Goal: Task Accomplishment & Management: Manage account settings

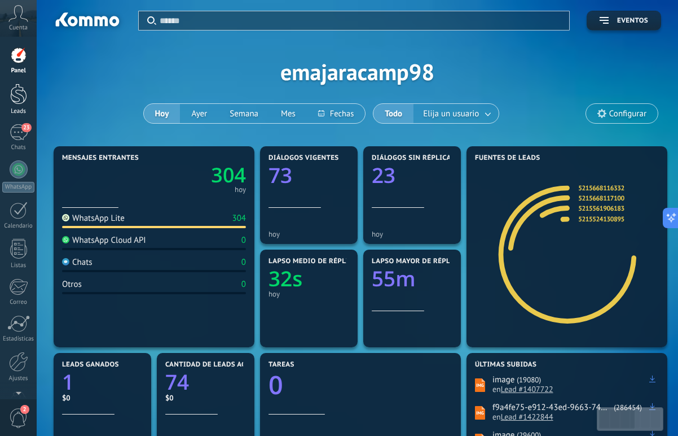
click at [13, 93] on div at bounding box center [18, 93] width 17 height 21
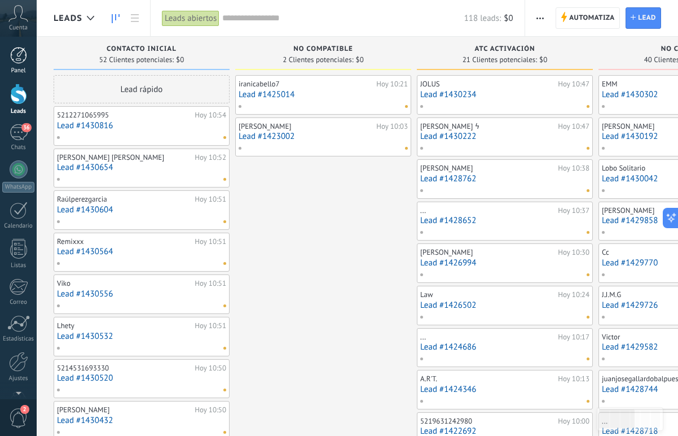
click at [8, 71] on div "Panel" at bounding box center [18, 70] width 33 height 7
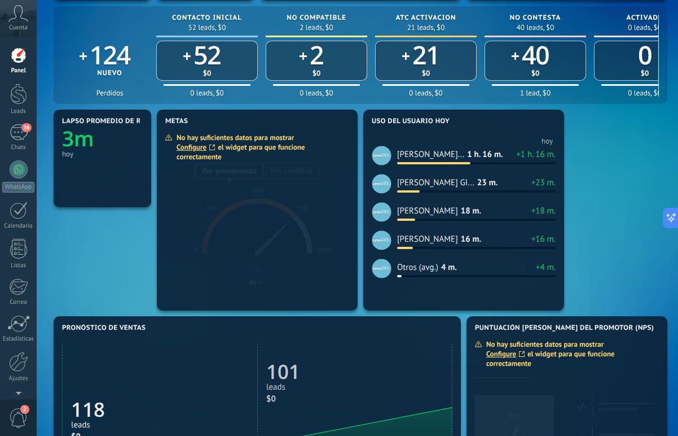
scroll to position [539, 0]
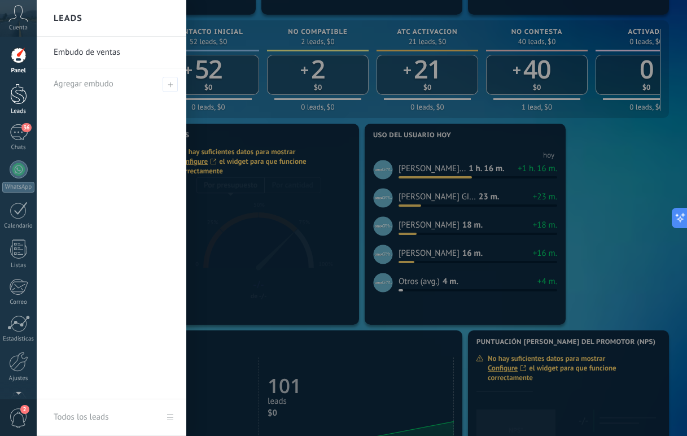
click at [15, 95] on div at bounding box center [18, 93] width 17 height 21
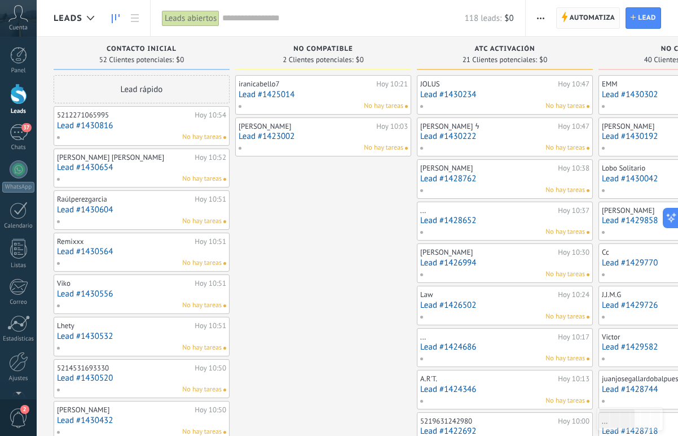
click at [569, 14] on span "Automatiza Automatiza" at bounding box center [588, 17] width 64 height 21
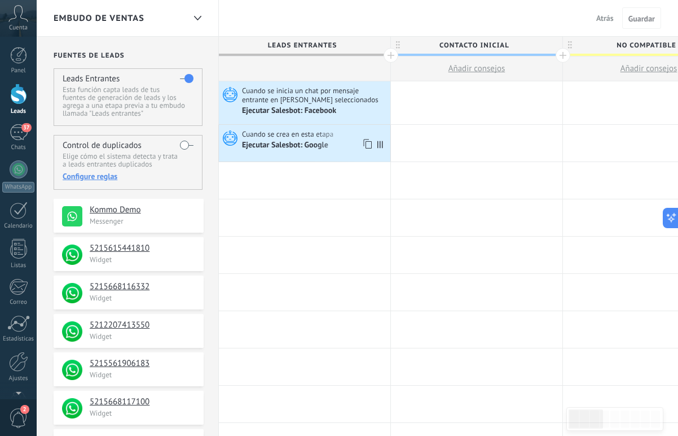
click at [315, 144] on div "Ejecutar Salesbot: Google" at bounding box center [286, 145] width 88 height 10
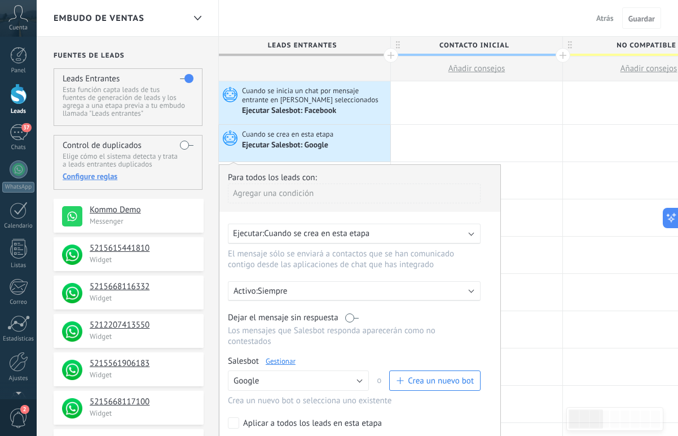
click at [342, 239] on span "Cuando se crea en esta etapa" at bounding box center [316, 233] width 105 height 11
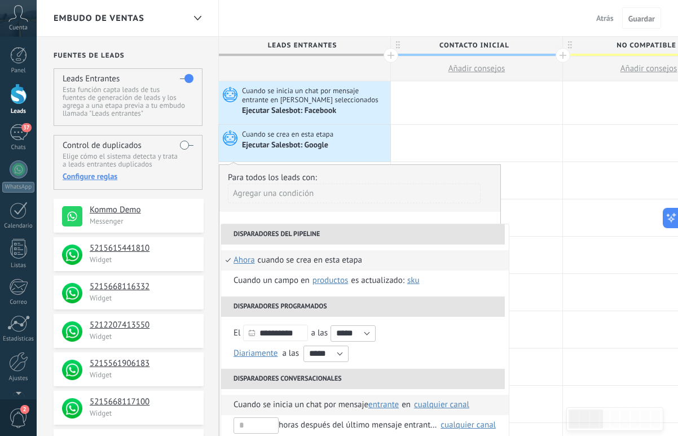
click at [360, 402] on span "Cuando se inicia un chat por mensaje" at bounding box center [301, 404] width 135 height 20
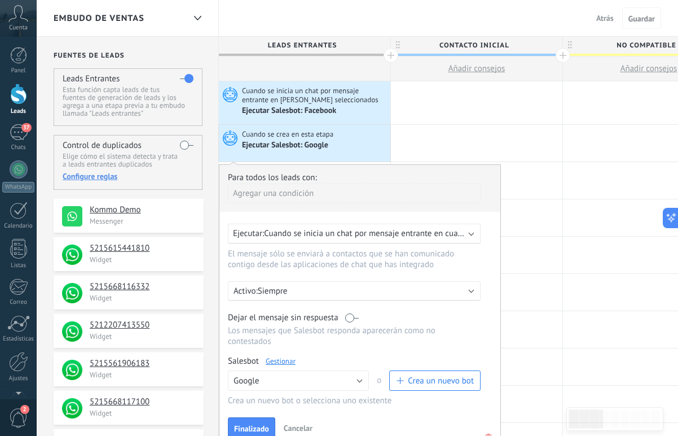
scroll to position [68, 0]
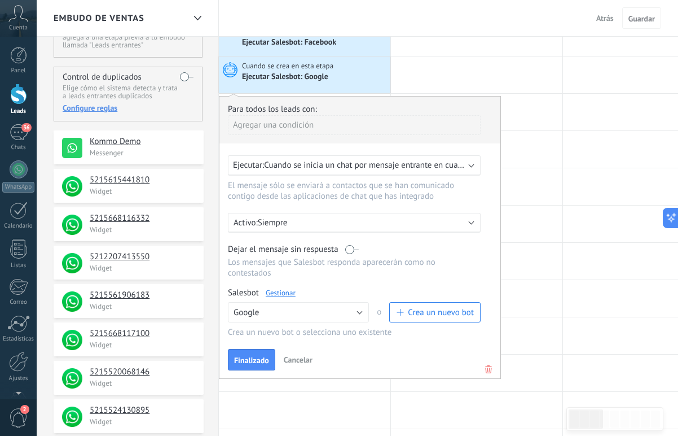
click at [380, 165] on span "Cuando se inicia un chat por mensaje entrante en cualquier canal" at bounding box center [382, 165] width 236 height 11
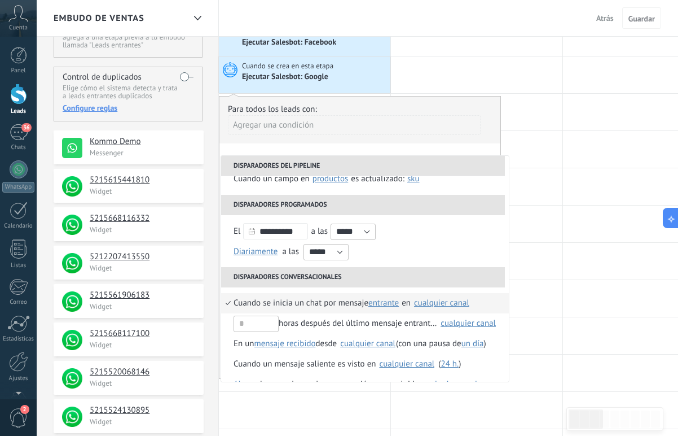
scroll to position [34, 0]
click at [423, 304] on div "cualquier canal" at bounding box center [441, 302] width 55 height 8
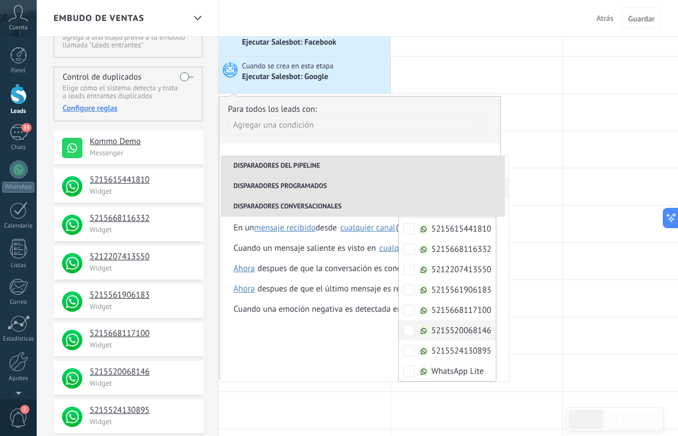
scroll to position [71, 0]
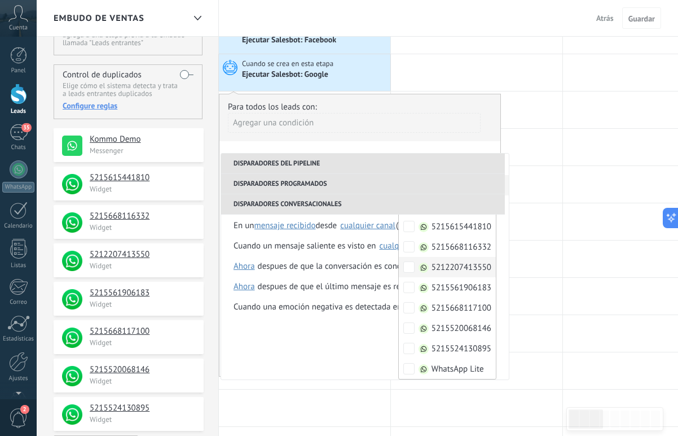
click at [419, 270] on img at bounding box center [424, 267] width 10 height 10
click at [404, 102] on div "Para todos los leads con:" at bounding box center [360, 107] width 264 height 11
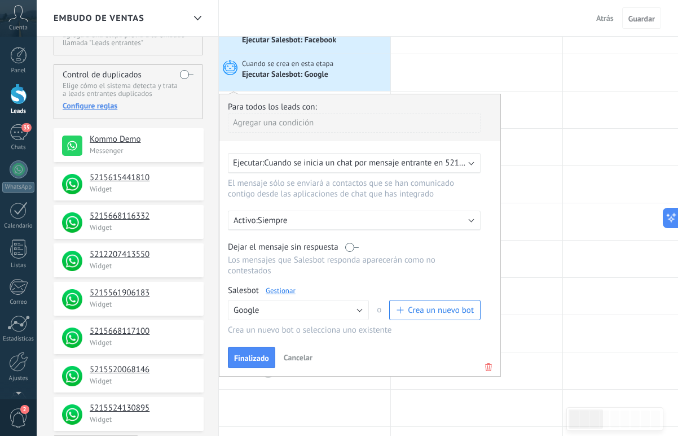
click at [252, 368] on button "Finalizado" at bounding box center [251, 356] width 47 height 21
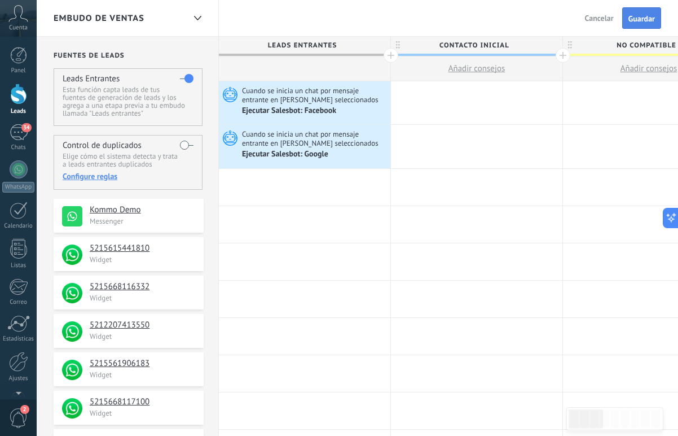
click at [640, 18] on span "Guardar" at bounding box center [641, 19] width 27 height 8
click at [284, 90] on span "Cuando se inicia un chat por mensaje entrante en [PERSON_NAME] seleccionados" at bounding box center [315, 95] width 146 height 19
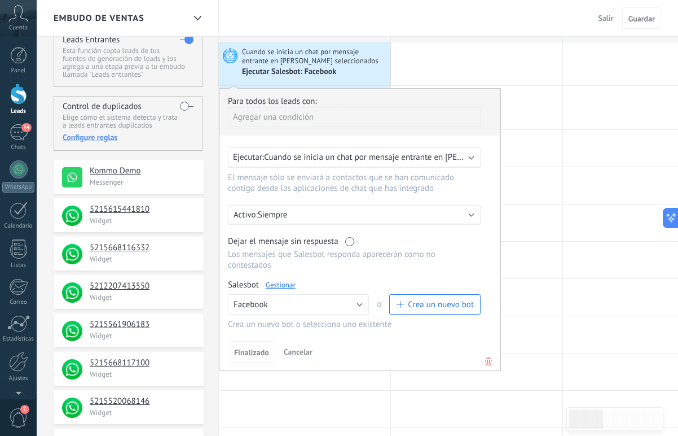
scroll to position [77, 0]
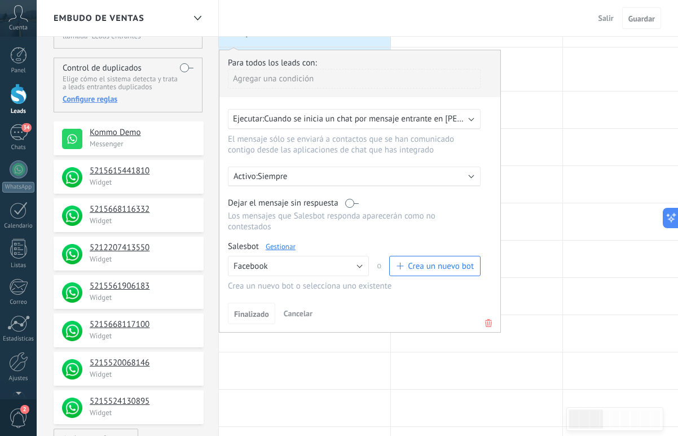
click at [406, 126] on div "Ejecutar: Cuando se inicia un chat por mensaje entrante en [PERSON_NAME] selecc…" at bounding box center [354, 119] width 253 height 20
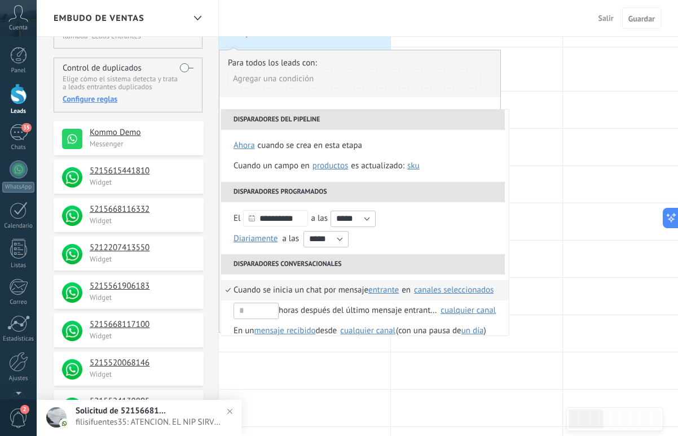
click at [409, 288] on span "en" at bounding box center [406, 290] width 9 height 20
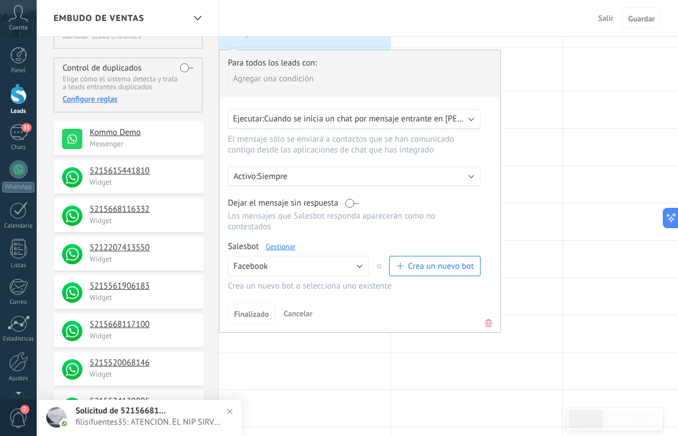
click at [398, 121] on span "Cuando se inicia un chat por mensaje entrante en [PERSON_NAME] seleccionados" at bounding box center [411, 118] width 294 height 11
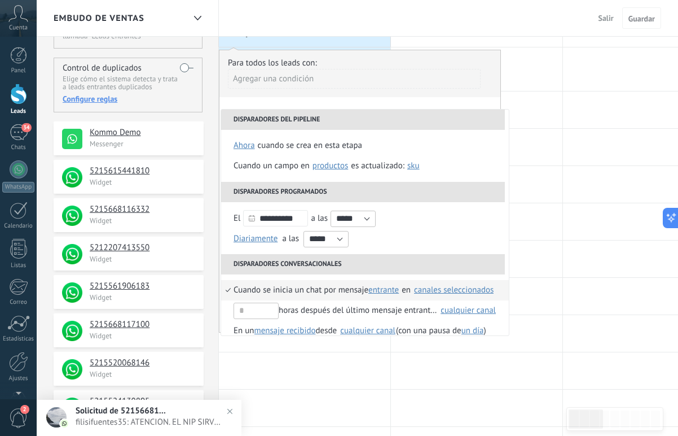
click at [444, 292] on div "canales seleccionados" at bounding box center [454, 289] width 80 height 8
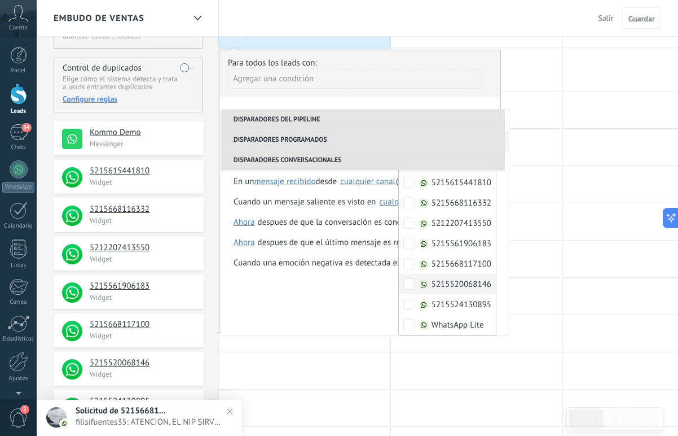
scroll to position [82, 0]
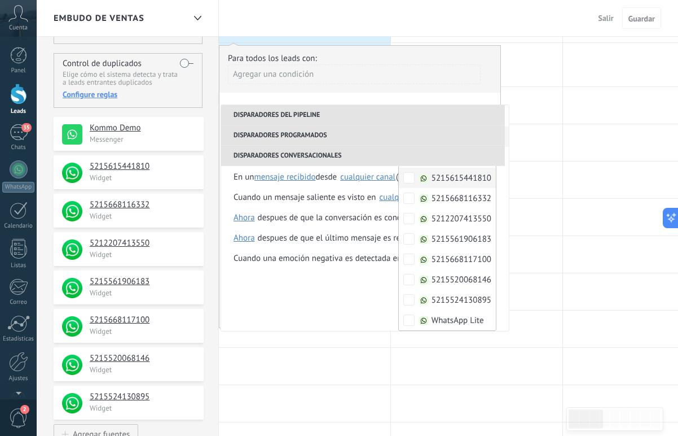
click at [428, 56] on div "Para todos los leads con:" at bounding box center [360, 58] width 264 height 11
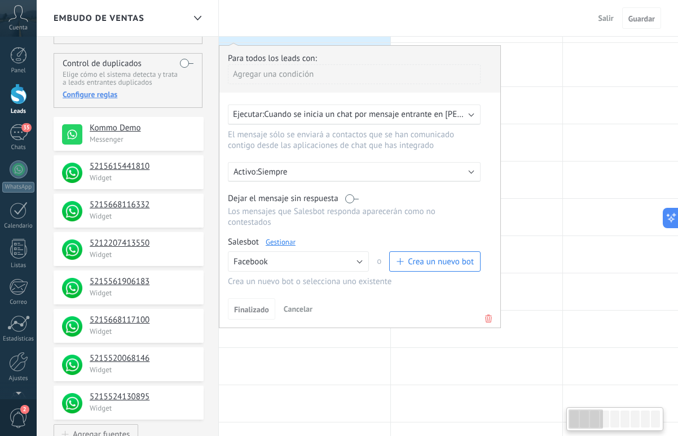
click at [543, 25] on div "Embudo de ventas Salir Cancelar Guardar" at bounding box center [357, 18] width 641 height 37
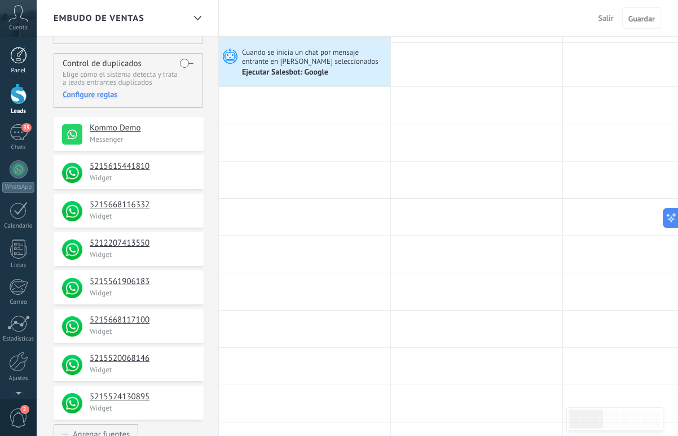
click at [20, 60] on div at bounding box center [18, 55] width 17 height 17
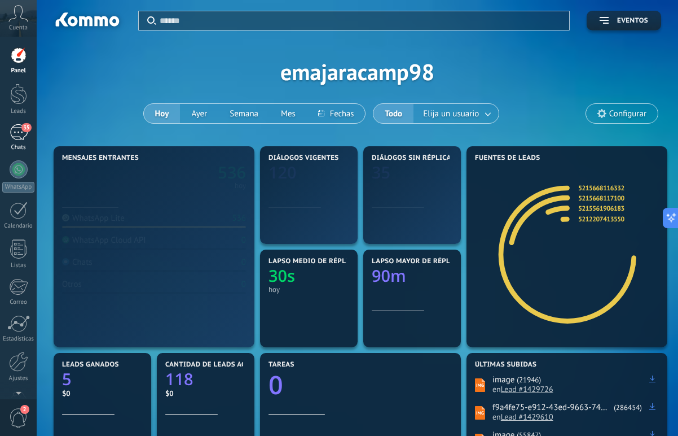
click at [17, 126] on div "35" at bounding box center [19, 132] width 18 height 16
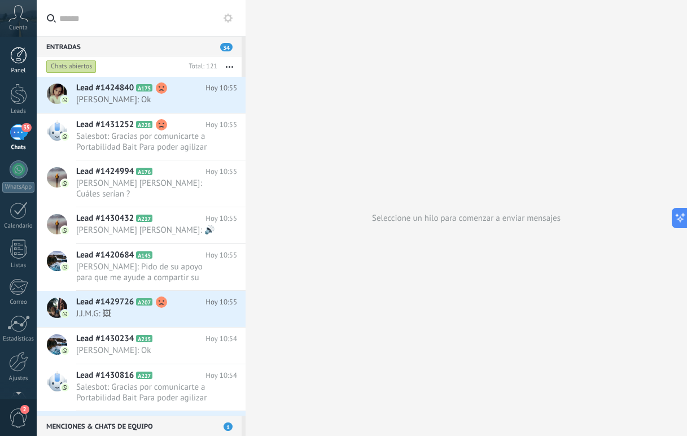
click at [15, 61] on div at bounding box center [18, 55] width 17 height 17
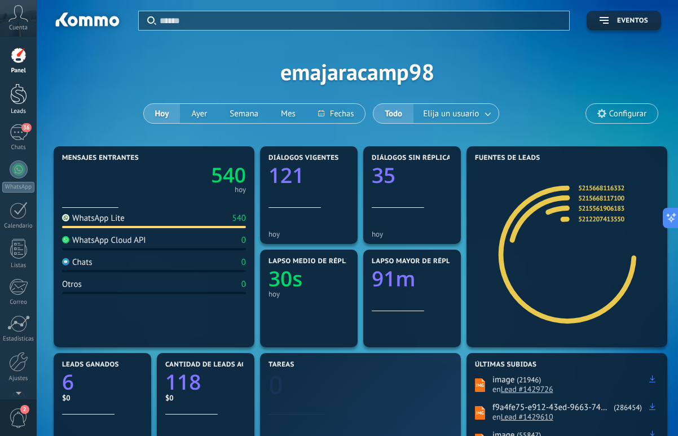
click at [16, 98] on div at bounding box center [18, 93] width 17 height 21
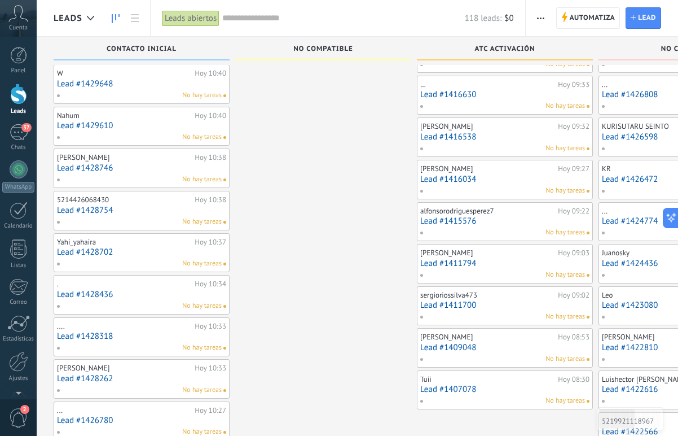
scroll to position [547, 0]
click at [103, 166] on link "Lead #1428746" at bounding box center [141, 167] width 169 height 10
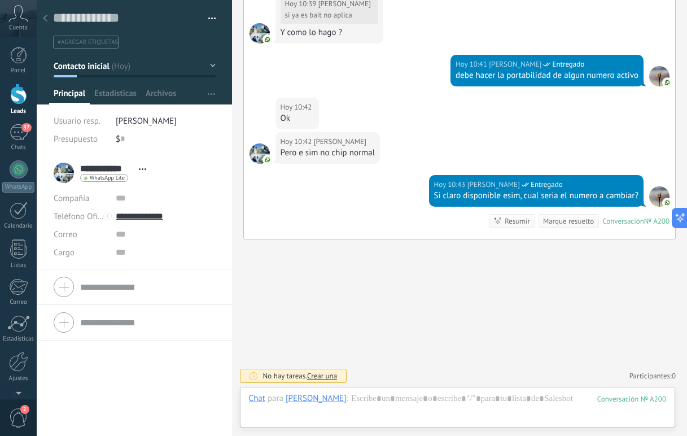
scroll to position [17, 0]
click at [46, 25] on div at bounding box center [45, 19] width 16 height 22
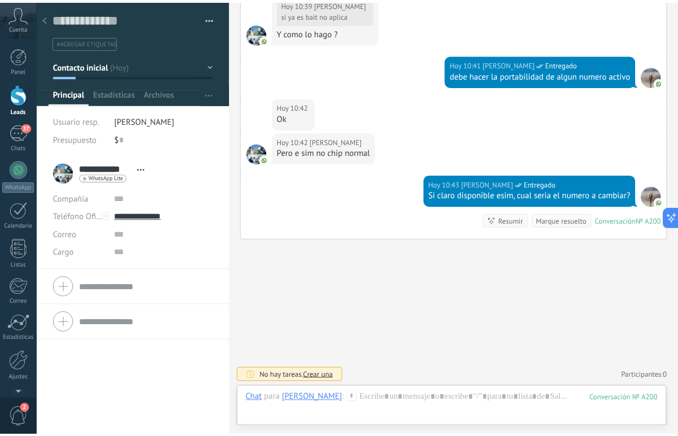
scroll to position [547, 0]
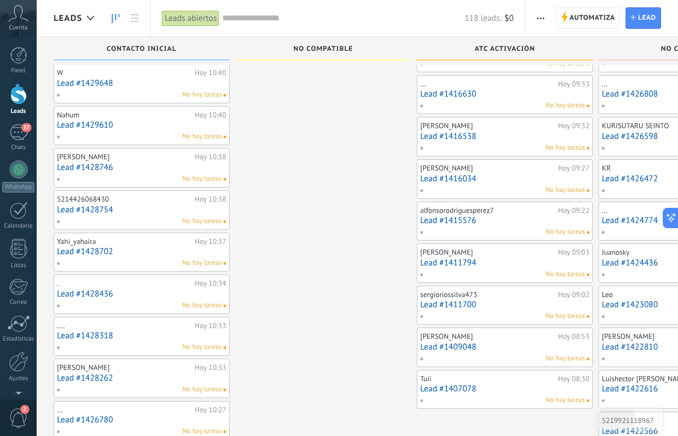
click at [249, 23] on input "text" at bounding box center [343, 18] width 242 height 12
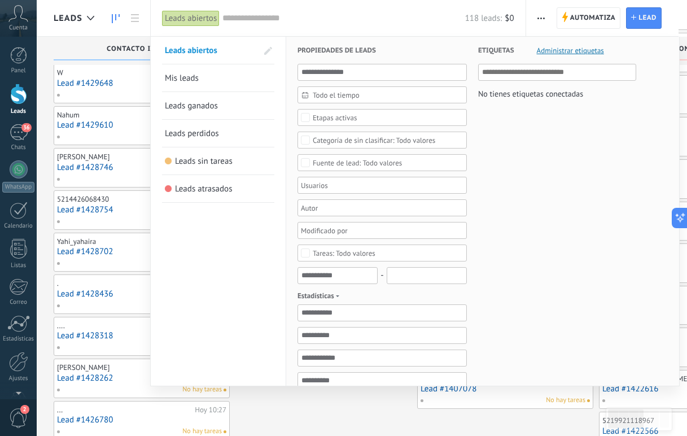
click at [345, 96] on span "Todo el tiempo" at bounding box center [387, 95] width 148 height 8
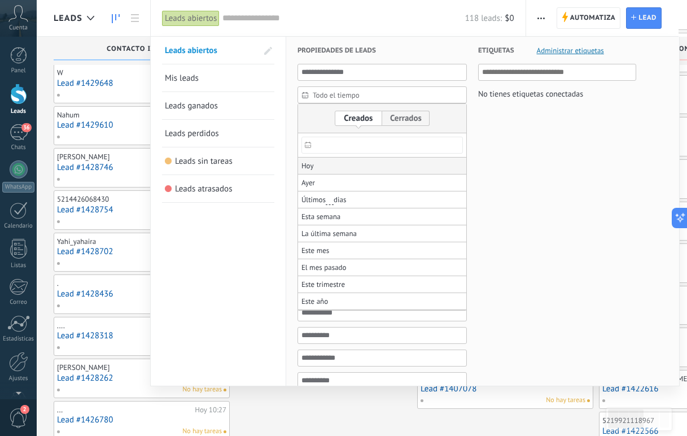
click at [305, 162] on span "Hoy" at bounding box center [307, 166] width 12 height 16
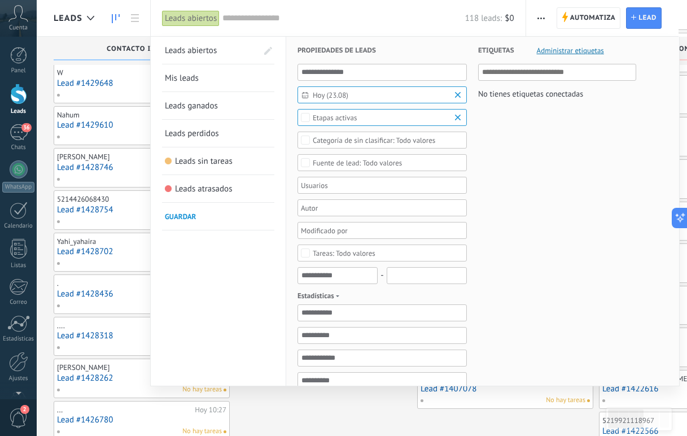
click at [543, 181] on div "Etiquetas Administrar etiquetas No tienes etiquetas conectadas" at bounding box center [551, 357] width 169 height 640
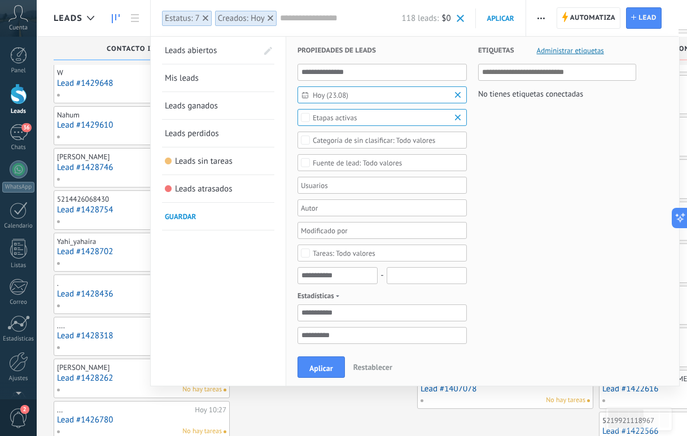
click at [363, 164] on div "Todo valores" at bounding box center [357, 163] width 89 height 8
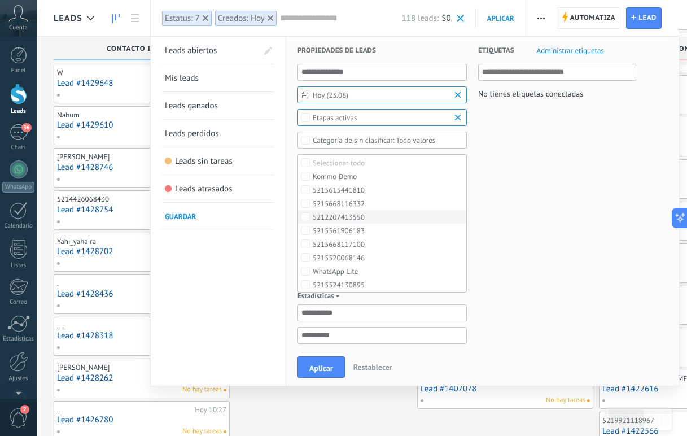
click at [349, 220] on div "5212207413550" at bounding box center [339, 217] width 52 height 8
click at [557, 175] on div "Etiquetas Administrar etiquetas No tienes etiquetas conectadas" at bounding box center [551, 357] width 169 height 640
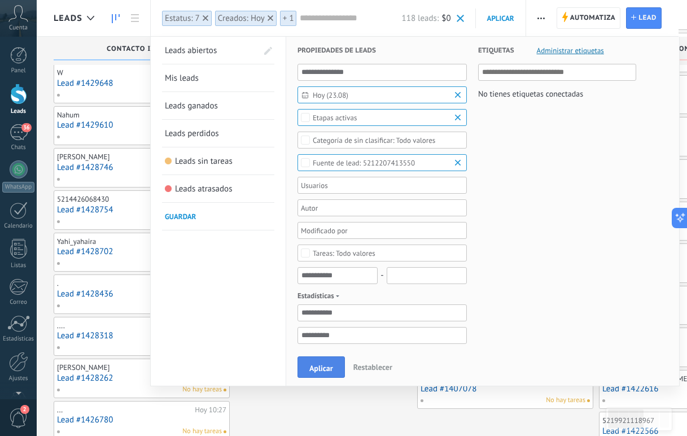
click at [324, 364] on span "Aplicar" at bounding box center [321, 368] width 24 height 8
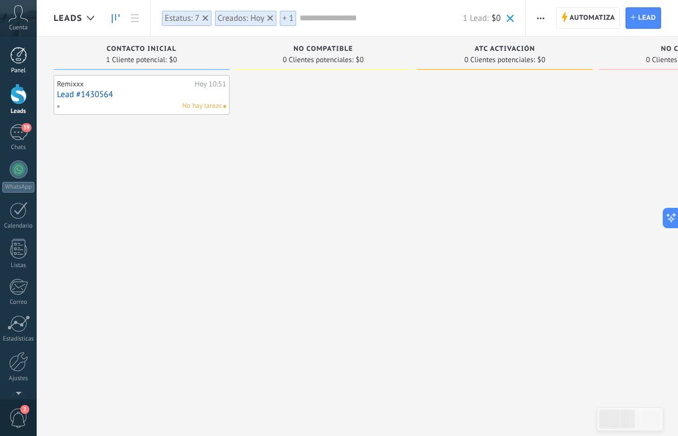
click at [20, 62] on div at bounding box center [18, 55] width 17 height 17
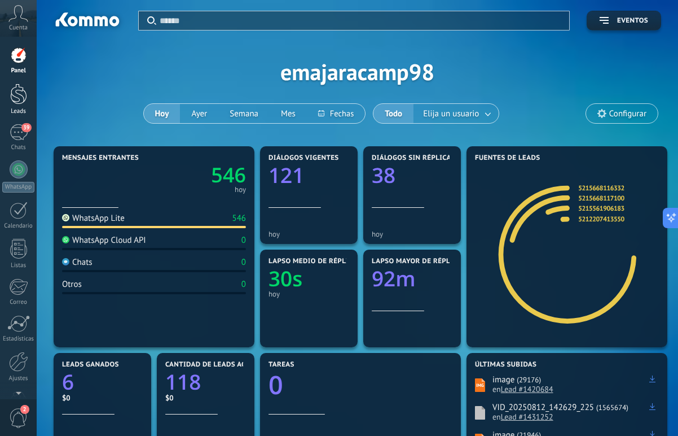
click at [2, 115] on div "Leads" at bounding box center [18, 111] width 33 height 7
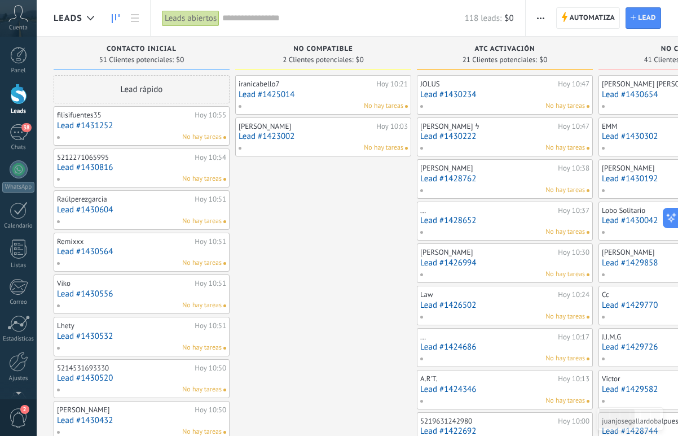
click at [87, 236] on div "Remixxx Hoy 10:51 Lead #1430564 No hay tareas" at bounding box center [141, 252] width 169 height 33
click at [82, 250] on link "Lead #1430564" at bounding box center [141, 252] width 169 height 10
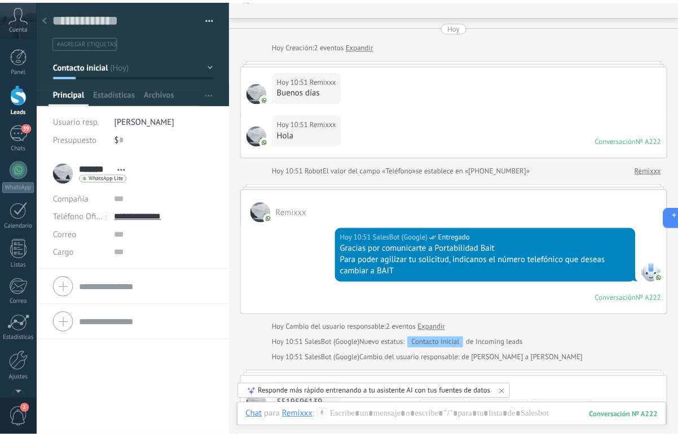
scroll to position [59, 0]
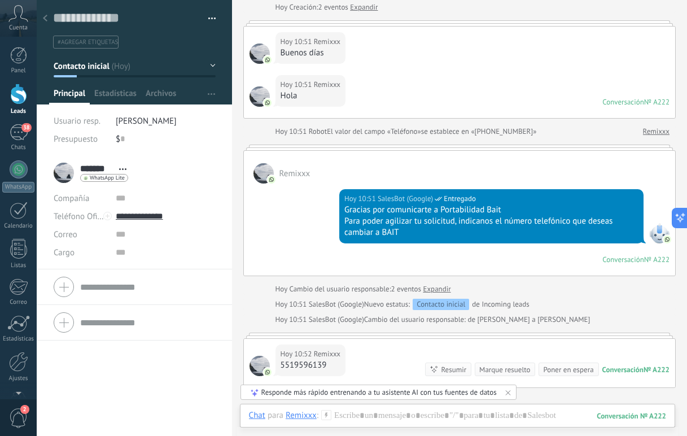
click at [50, 18] on div at bounding box center [45, 19] width 16 height 22
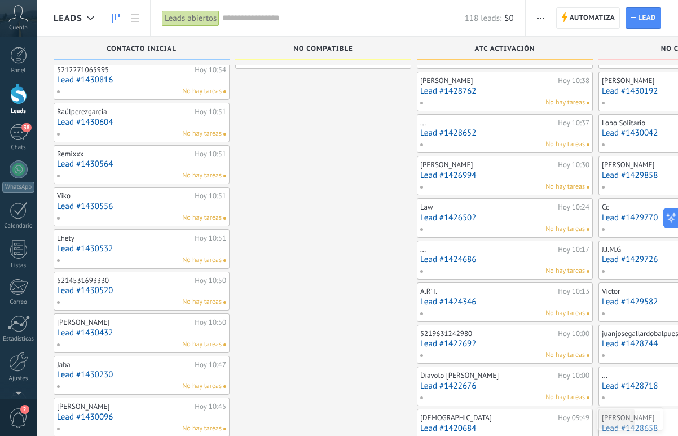
scroll to position [135, 0]
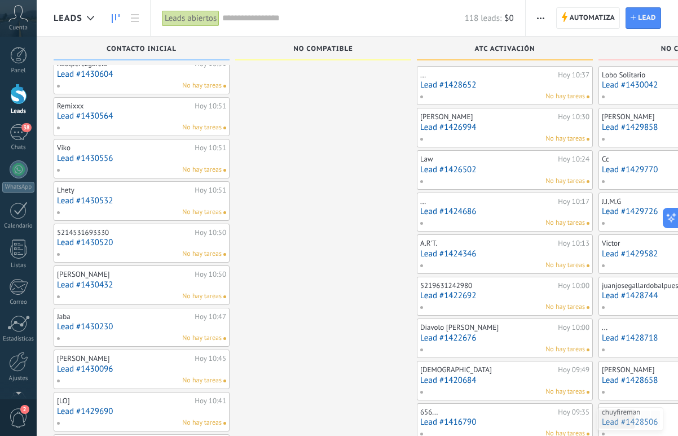
click at [95, 326] on link "Lead #1430230" at bounding box center [141, 327] width 169 height 10
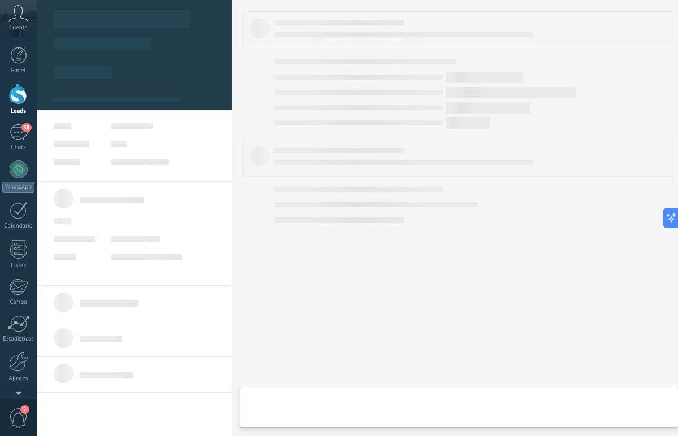
type textarea "**********"
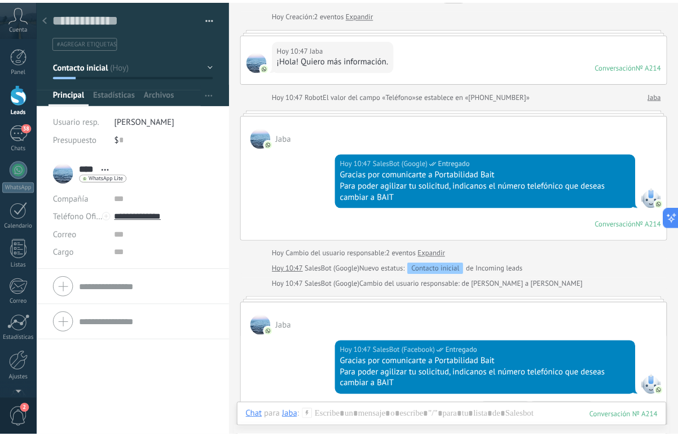
scroll to position [21, 0]
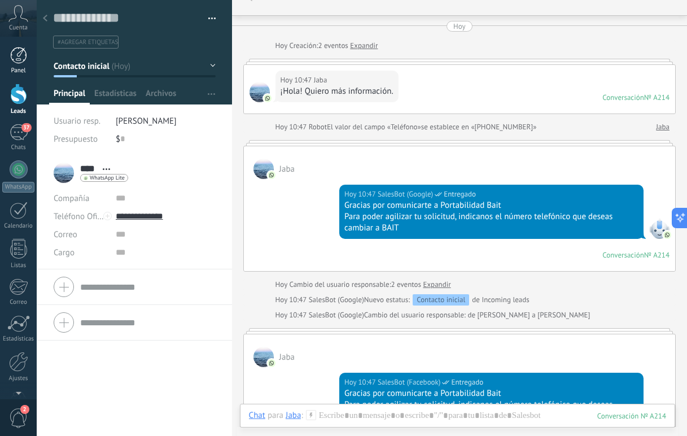
click at [21, 60] on div at bounding box center [18, 55] width 17 height 17
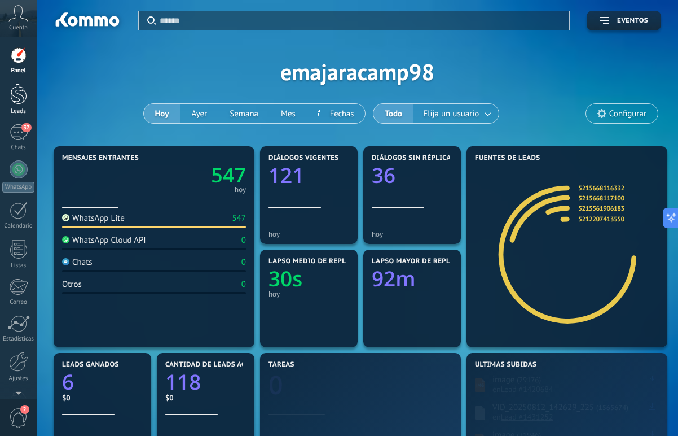
click at [20, 103] on div at bounding box center [18, 93] width 17 height 21
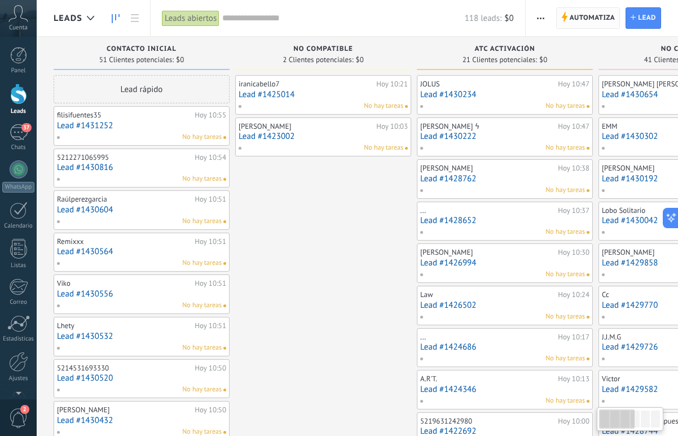
click at [571, 27] on span "Automatiza" at bounding box center [593, 18] width 46 height 20
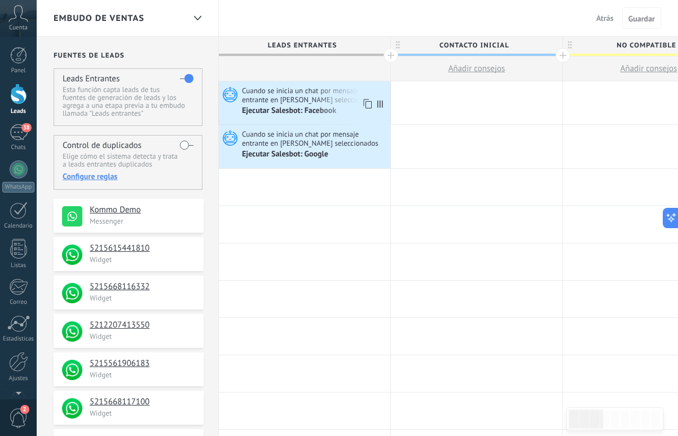
click at [309, 94] on span "Cuando se inicia un chat por mensaje entrante en [PERSON_NAME] seleccionados" at bounding box center [315, 95] width 146 height 19
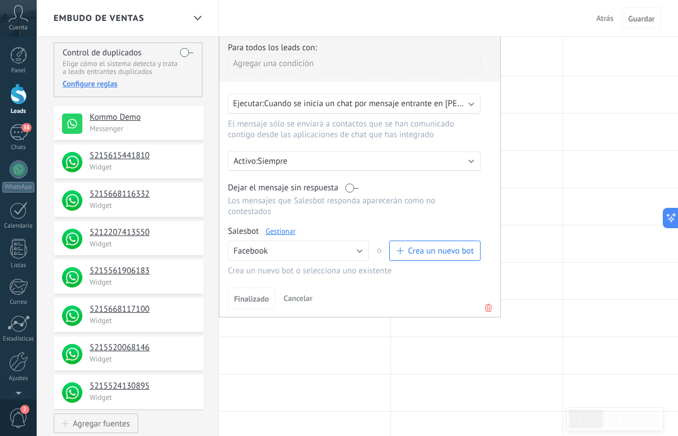
scroll to position [95, 0]
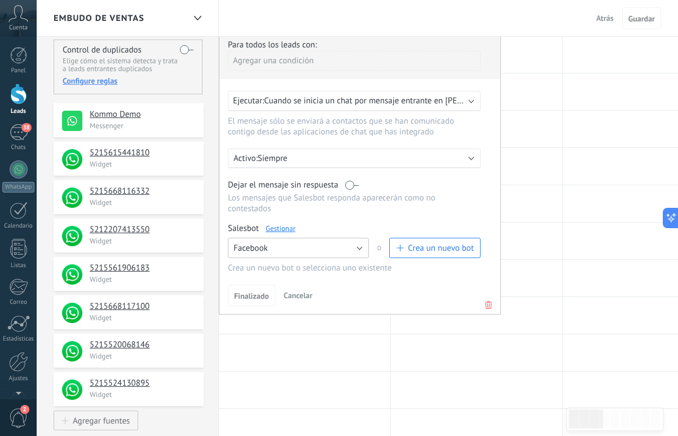
click at [349, 257] on button "Facebook" at bounding box center [298, 248] width 141 height 20
click at [396, 273] on div "Crea un nuevo bot o selecciona uno existente" at bounding box center [354, 267] width 253 height 11
click at [279, 233] on link "Gestionar" at bounding box center [281, 228] width 30 height 10
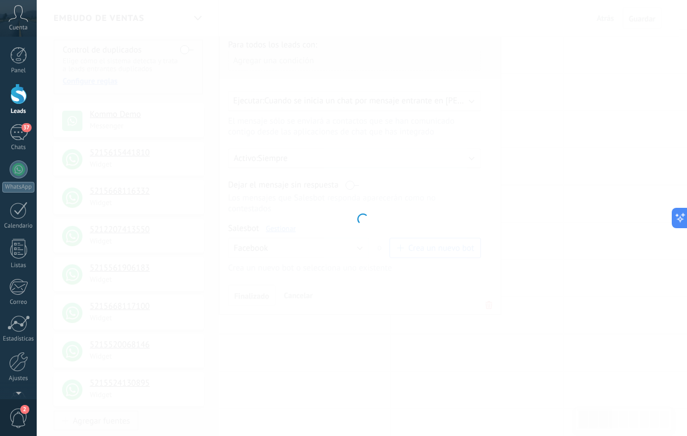
type input "********"
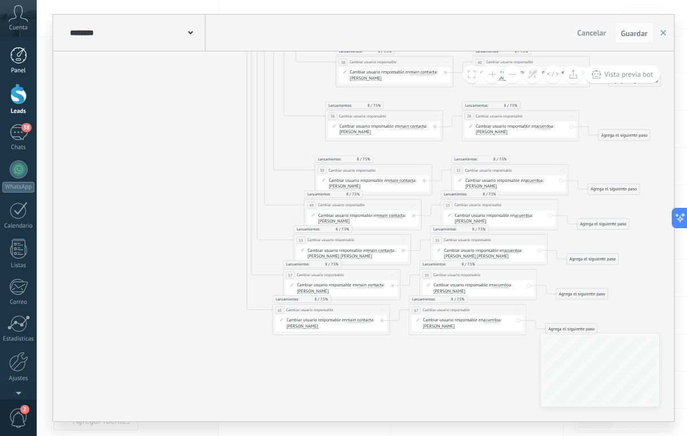
click at [24, 63] on div at bounding box center [18, 55] width 17 height 17
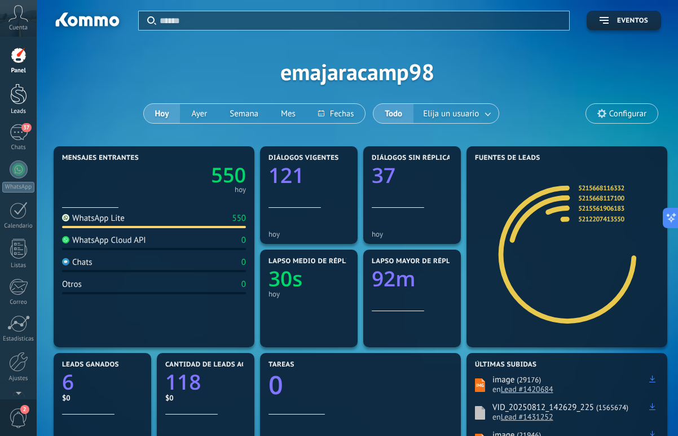
click at [14, 94] on div at bounding box center [18, 93] width 17 height 21
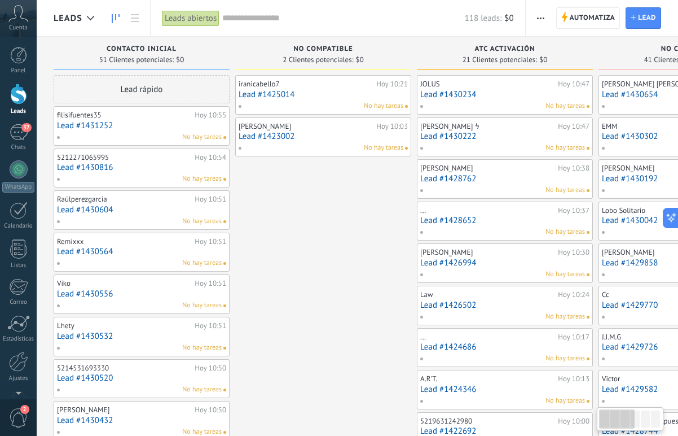
click at [96, 121] on link "Lead #1431252" at bounding box center [141, 126] width 169 height 10
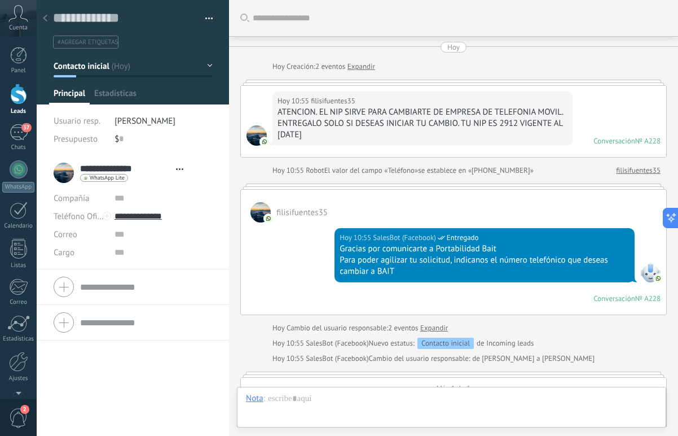
type textarea "**********"
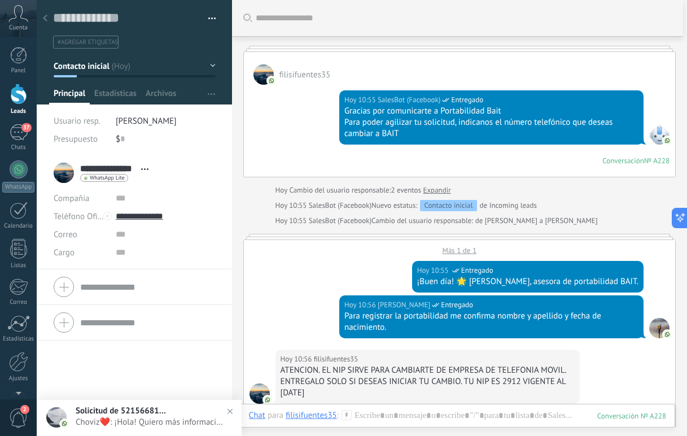
scroll to position [129, 0]
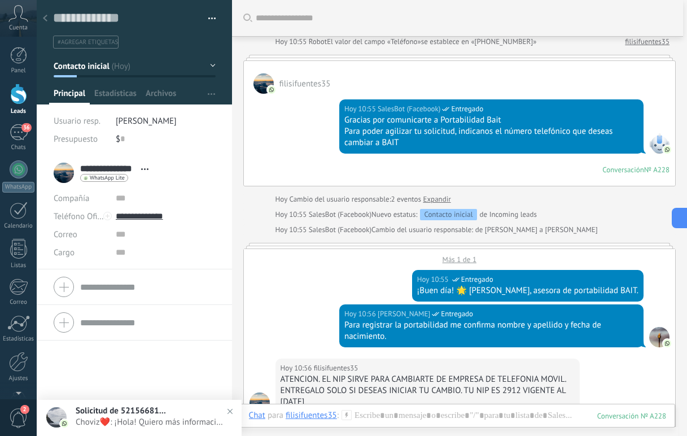
click at [48, 11] on div at bounding box center [45, 19] width 16 height 22
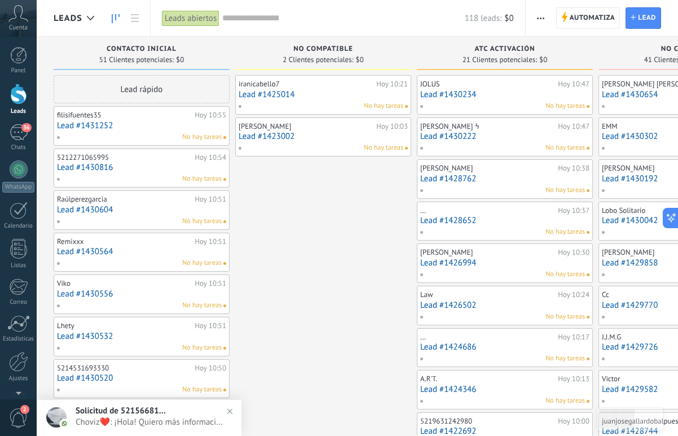
click at [21, 17] on use at bounding box center [18, 13] width 19 height 16
